Goal: Information Seeking & Learning: Learn about a topic

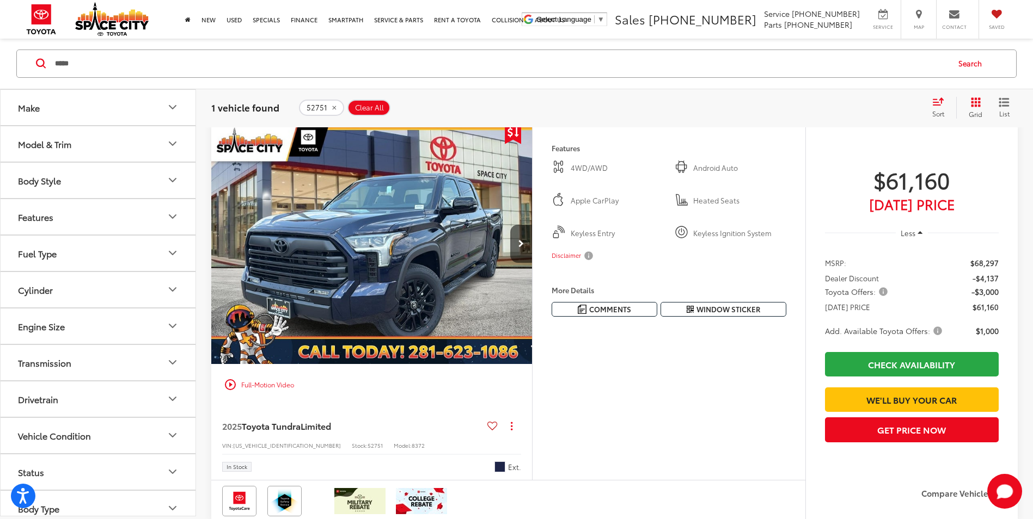
click at [221, 58] on input "*****" at bounding box center [501, 64] width 894 height 26
click at [111, 68] on input "*****" at bounding box center [501, 64] width 894 height 26
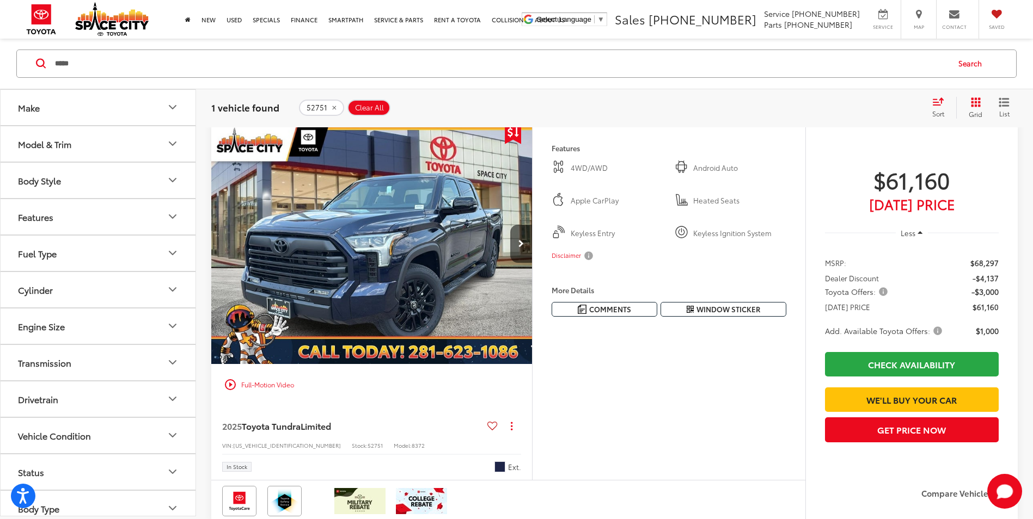
paste input "Search by Make, Model, or Keyword"
type input "*****"
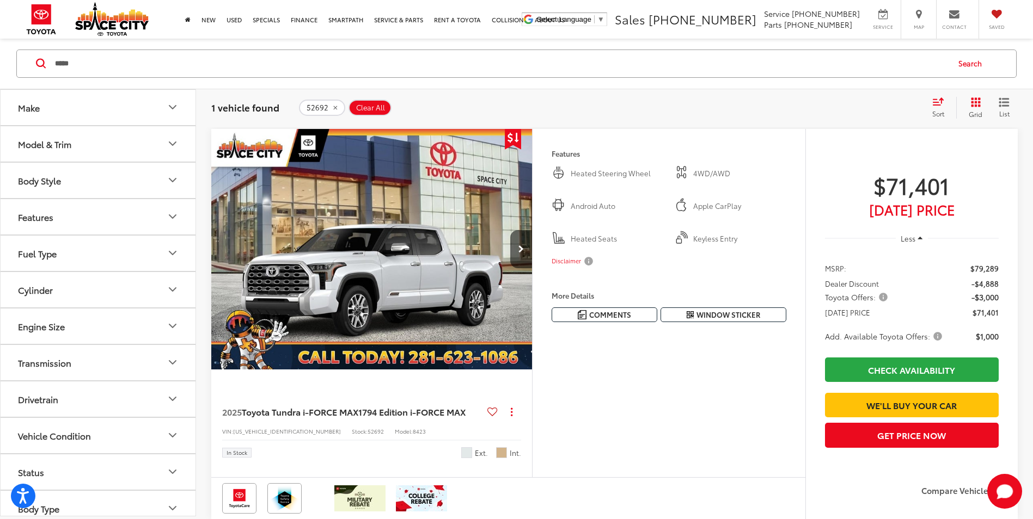
click at [183, 375] on button "Transmission" at bounding box center [99, 362] width 196 height 35
drag, startPoint x: 973, startPoint y: 284, endPoint x: 994, endPoint y: 289, distance: 21.3
click at [994, 289] on span "-$4,888" at bounding box center [984, 283] width 27 height 11
drag, startPoint x: 994, startPoint y: 289, endPoint x: 982, endPoint y: 297, distance: 15.3
click at [982, 297] on span "-$3,000" at bounding box center [984, 297] width 27 height 11
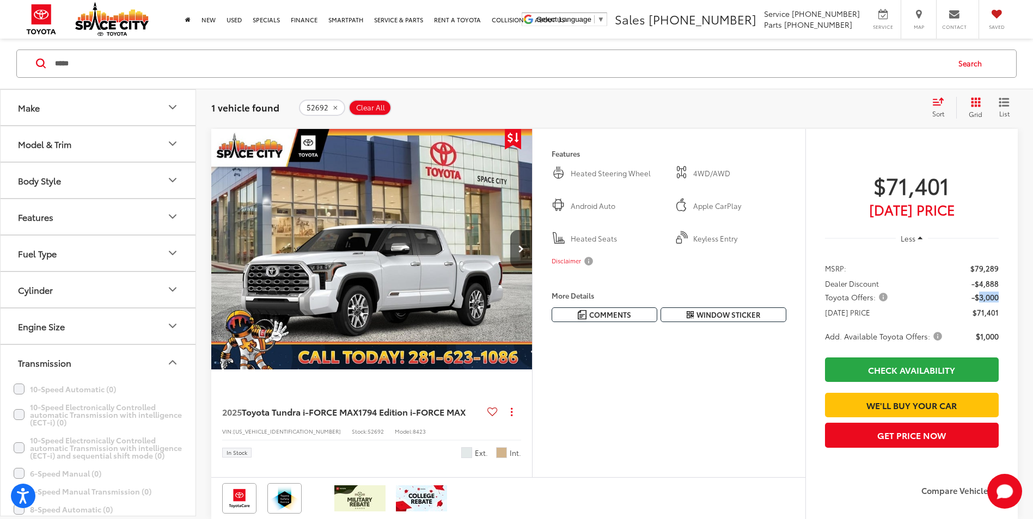
click at [982, 297] on span "-$3,000" at bounding box center [984, 297] width 27 height 11
click at [884, 297] on span "Toyota Offers:" at bounding box center [857, 297] width 65 height 11
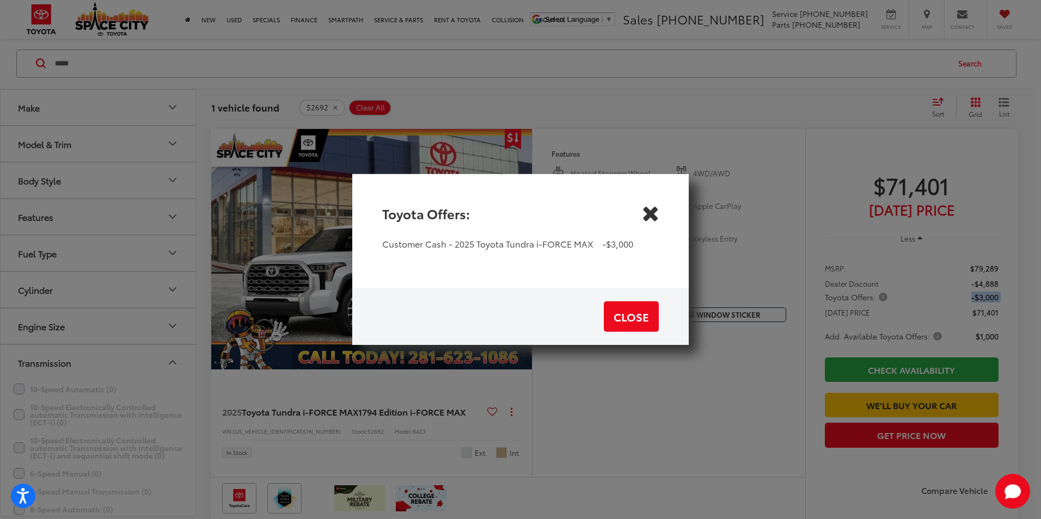
click at [648, 215] on icon "Close" at bounding box center [649, 213] width 17 height 17
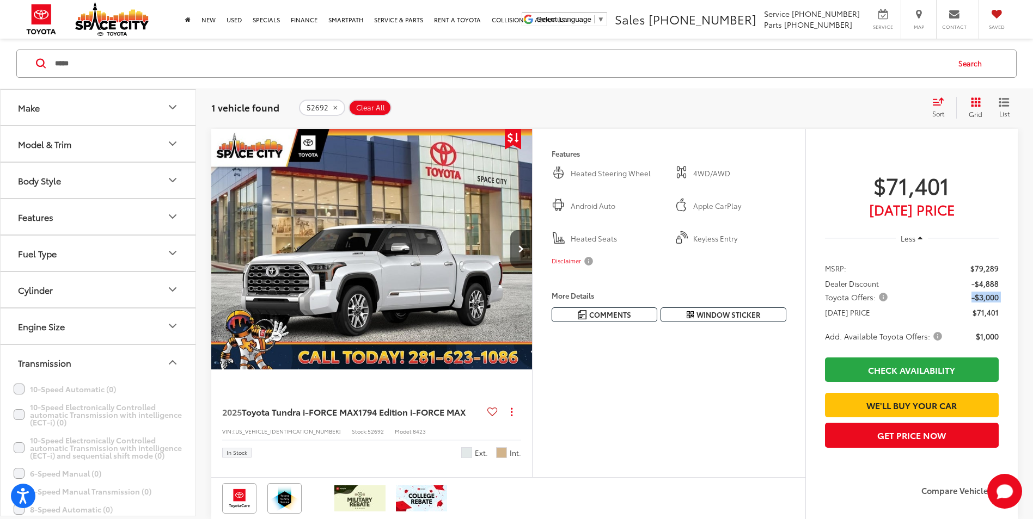
click at [883, 299] on span "Toyota Offers:" at bounding box center [857, 297] width 65 height 11
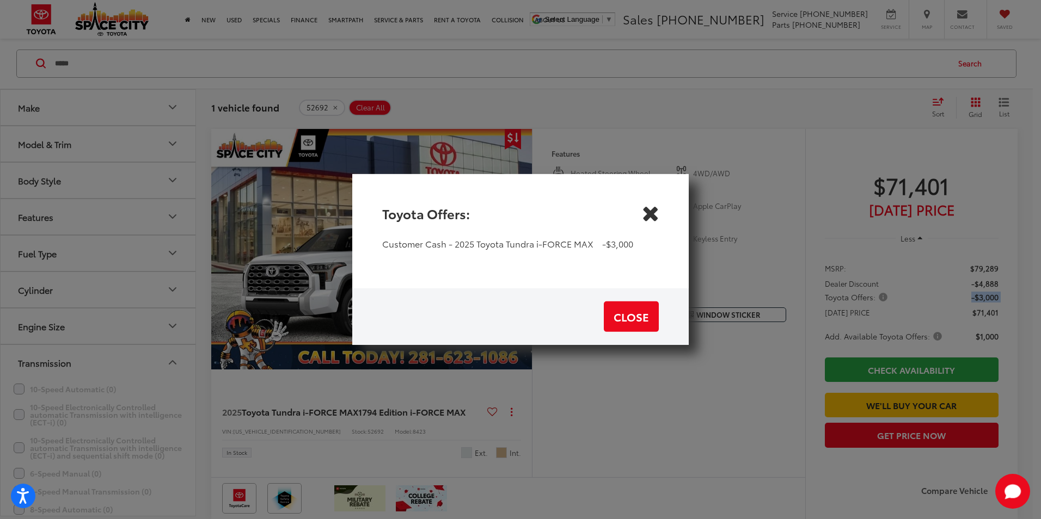
click at [653, 215] on icon "Close" at bounding box center [649, 213] width 17 height 17
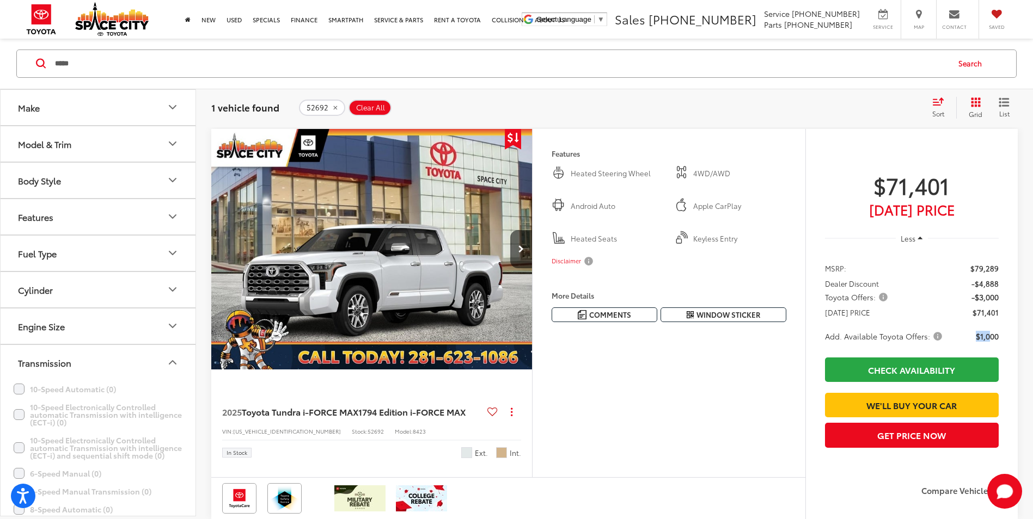
drag, startPoint x: 973, startPoint y: 335, endPoint x: 993, endPoint y: 336, distance: 19.6
click at [992, 336] on li "Add. Available Toyota Offers: $1,000" at bounding box center [912, 336] width 174 height 11
drag, startPoint x: 993, startPoint y: 336, endPoint x: 941, endPoint y: 336, distance: 51.7
click at [941, 336] on span "Add. Available Toyota Offers:" at bounding box center [884, 336] width 119 height 11
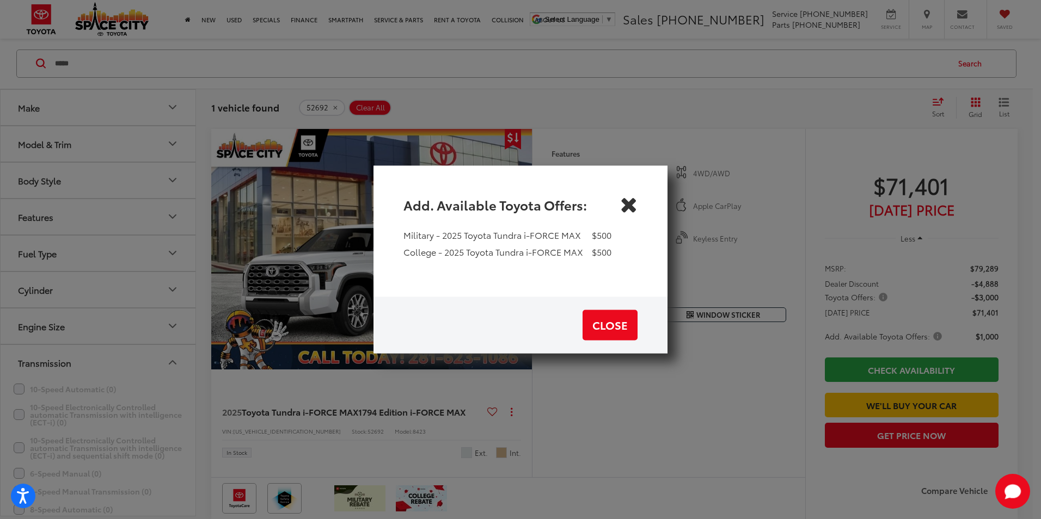
click at [638, 205] on div "Add. Available Toyota Offers:" at bounding box center [520, 198] width 294 height 64
click at [623, 206] on icon "Close" at bounding box center [628, 204] width 17 height 17
